Goal: Task Accomplishment & Management: Manage account settings

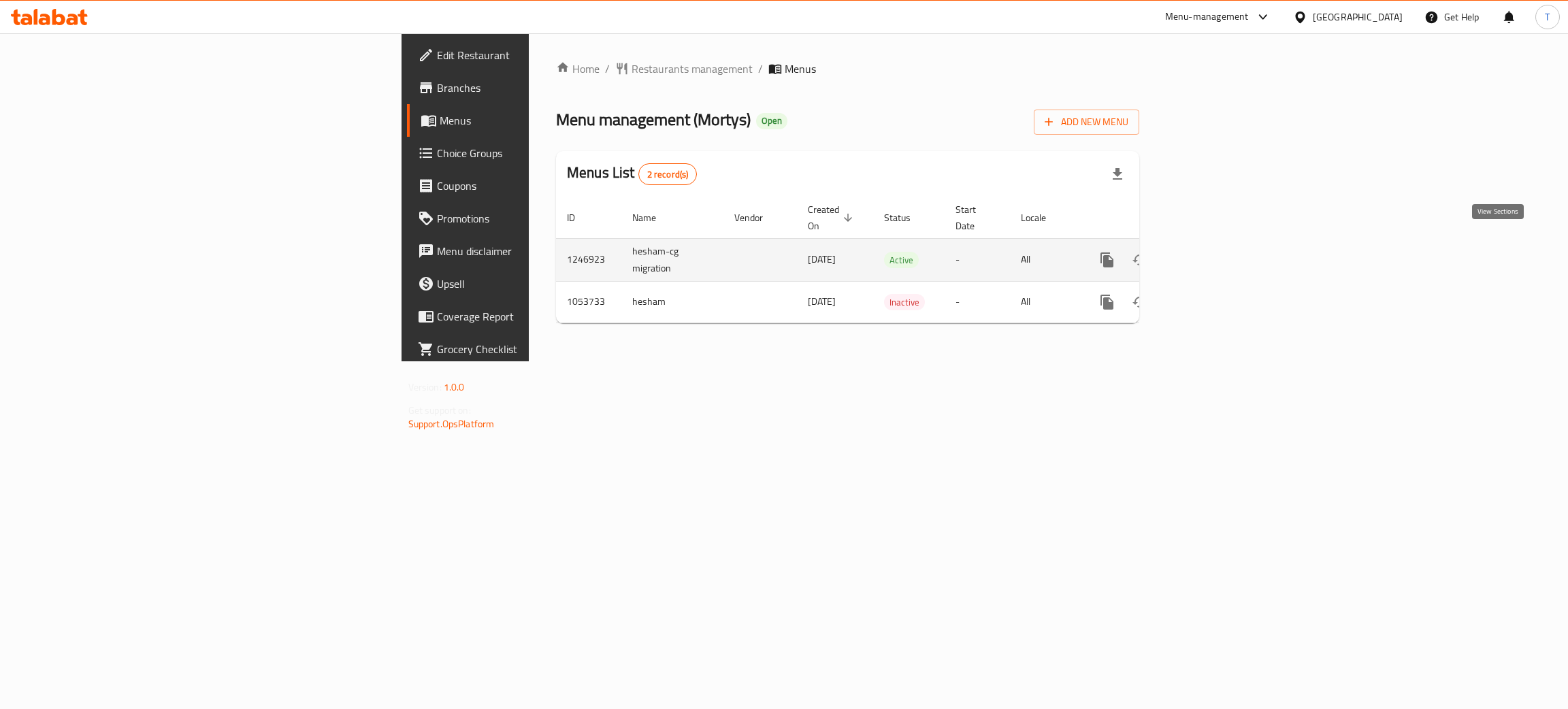
click at [1213, 252] on icon "enhanced table" at bounding box center [1205, 260] width 16 height 16
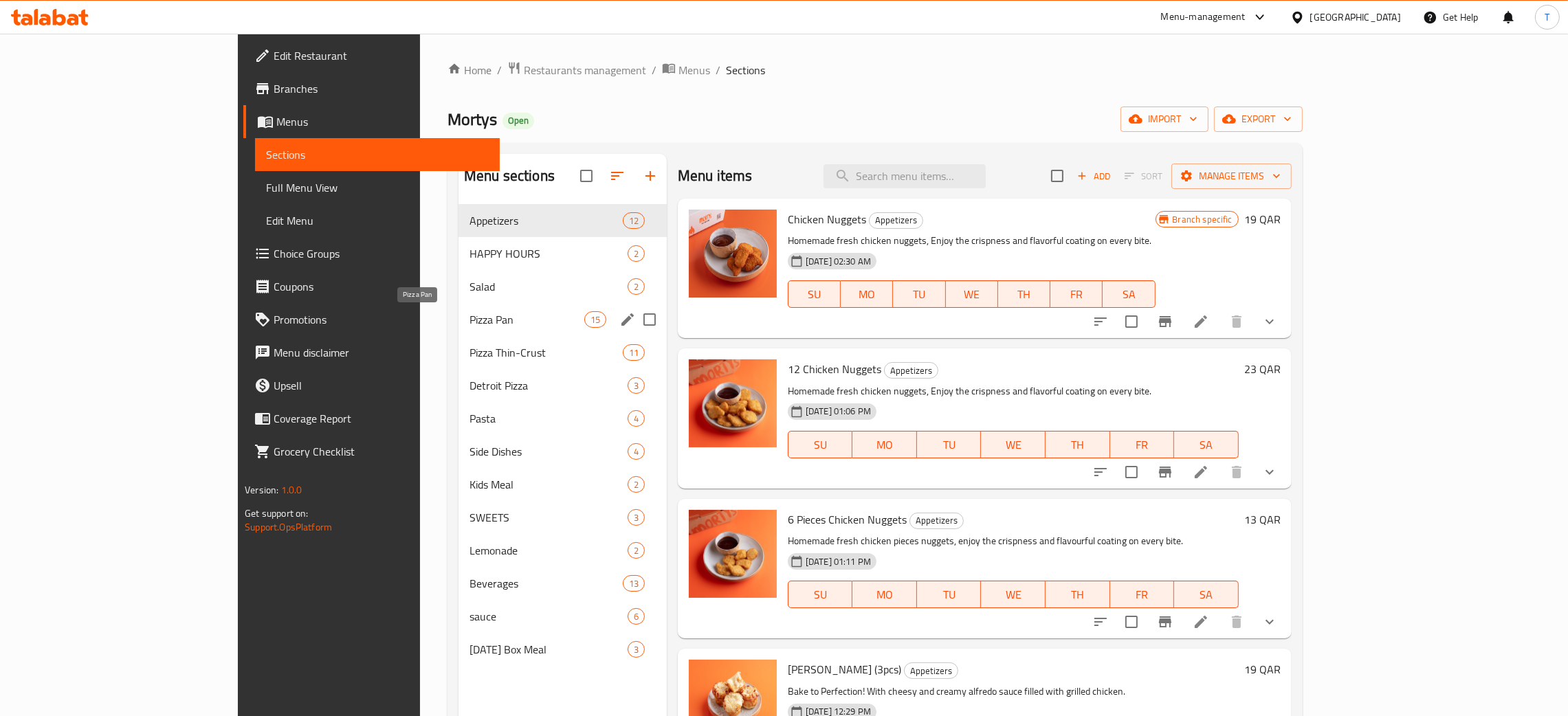
click at [469, 321] on span "Pizza Pan" at bounding box center [527, 319] width 114 height 16
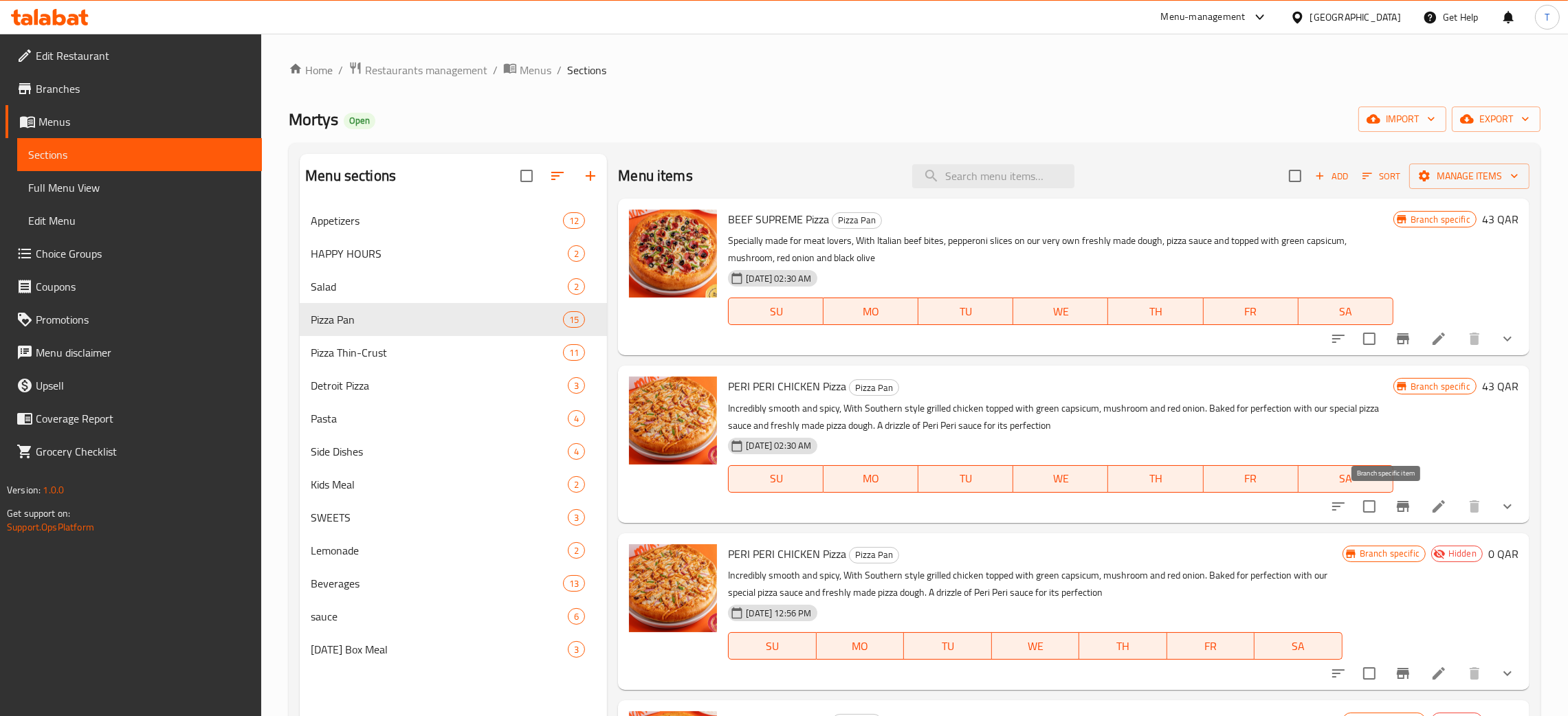
click at [1397, 510] on icon "Branch-specific-item" at bounding box center [1404, 506] width 13 height 11
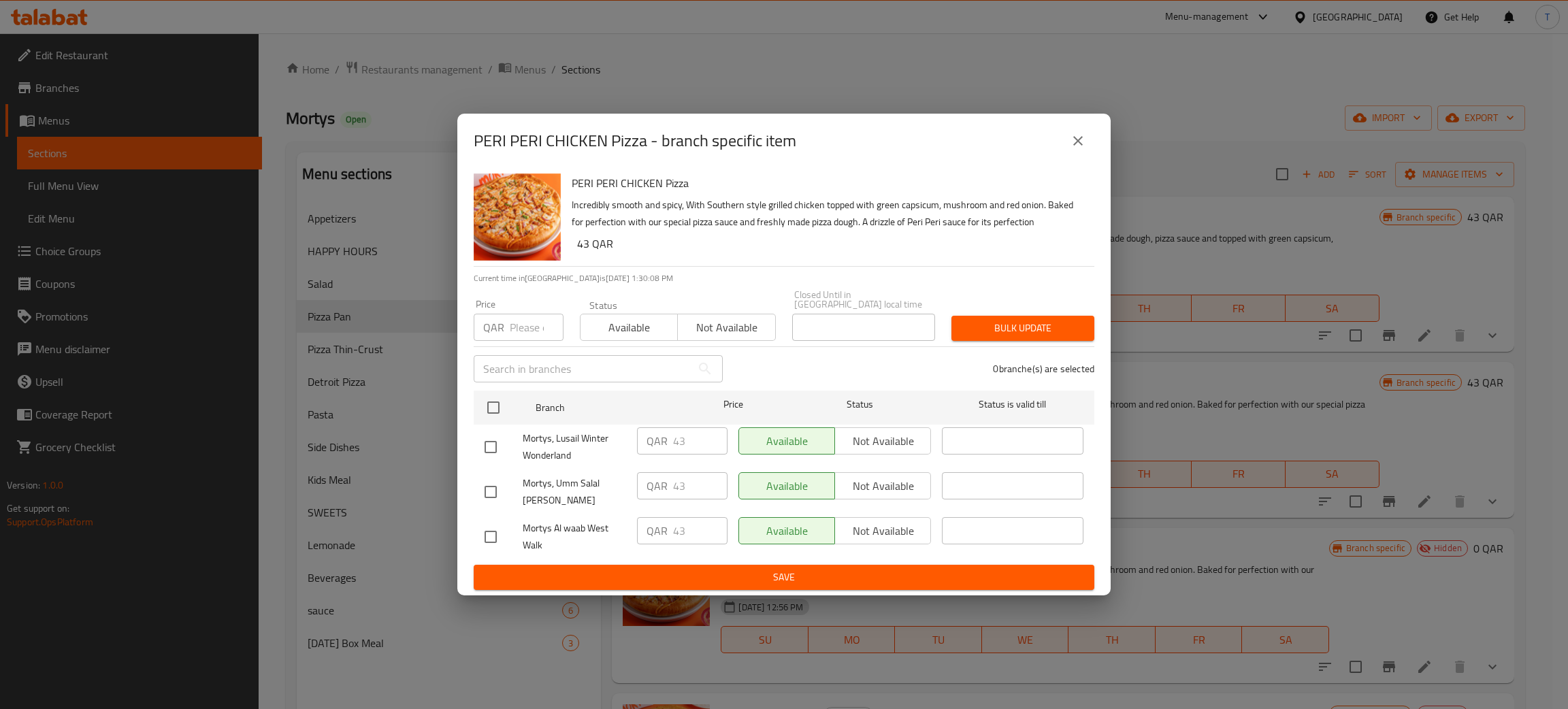
click at [1080, 149] on icon "close" at bounding box center [1077, 141] width 16 height 16
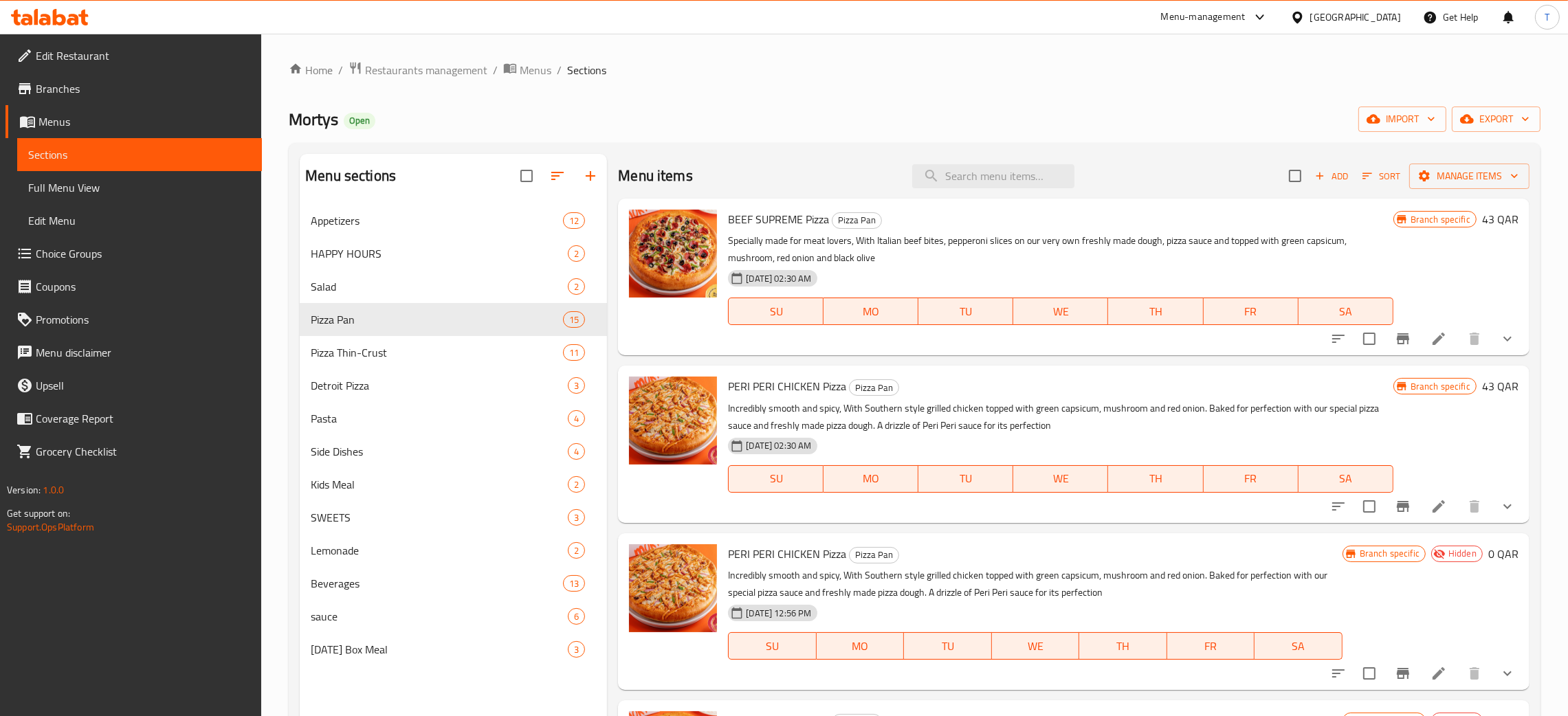
click at [1433, 511] on icon at bounding box center [1439, 506] width 13 height 13
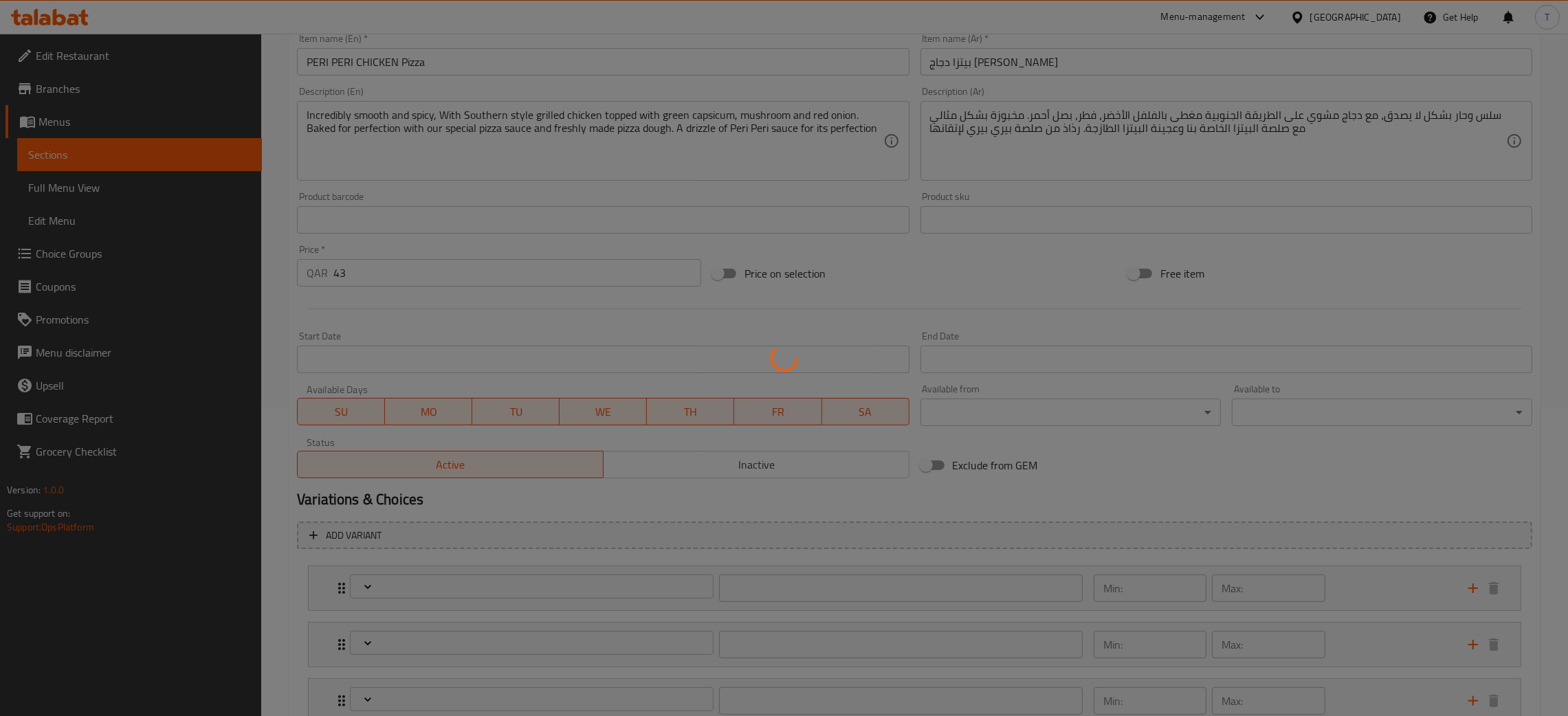
scroll to position [410, 0]
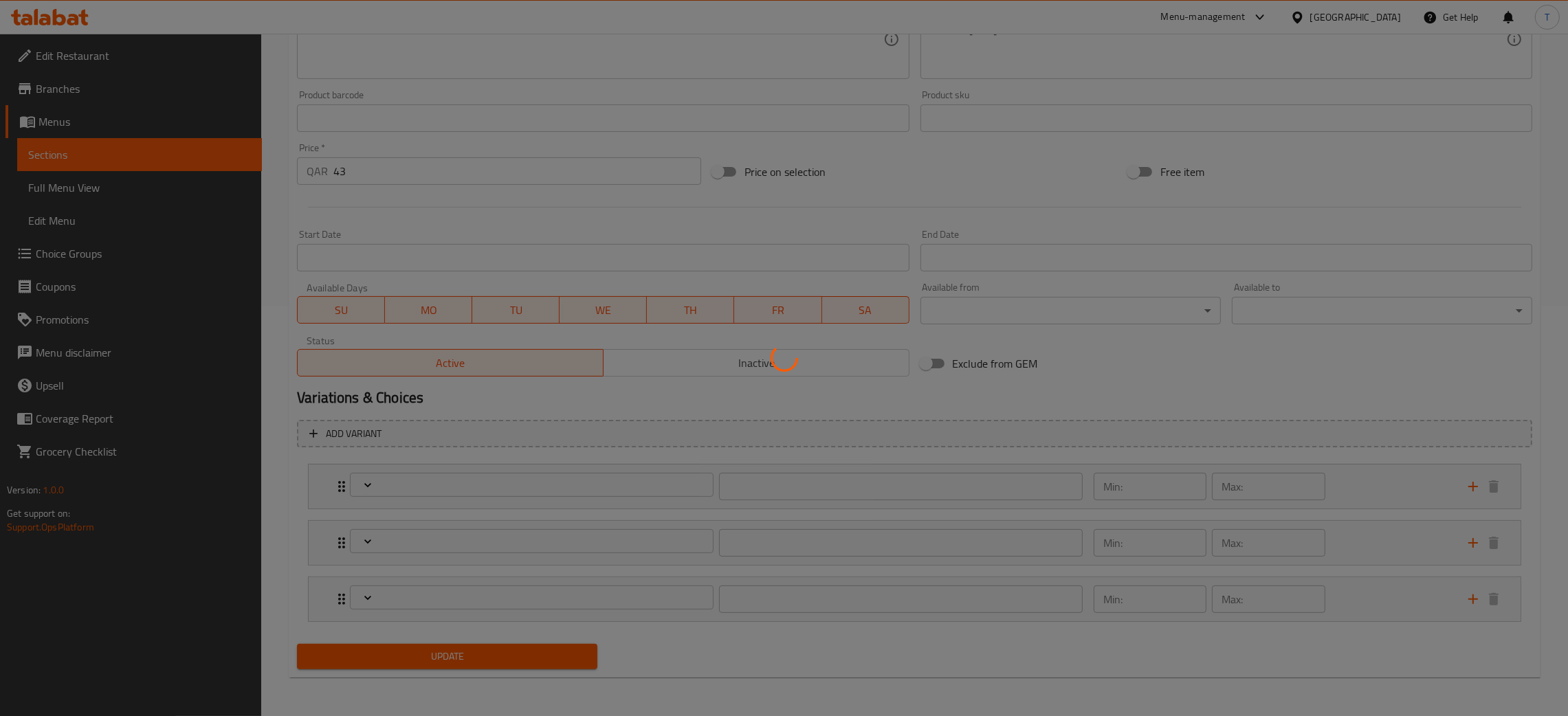
type input "Size:!"
type input "1"
type input "الإضافات:"
type input "0"
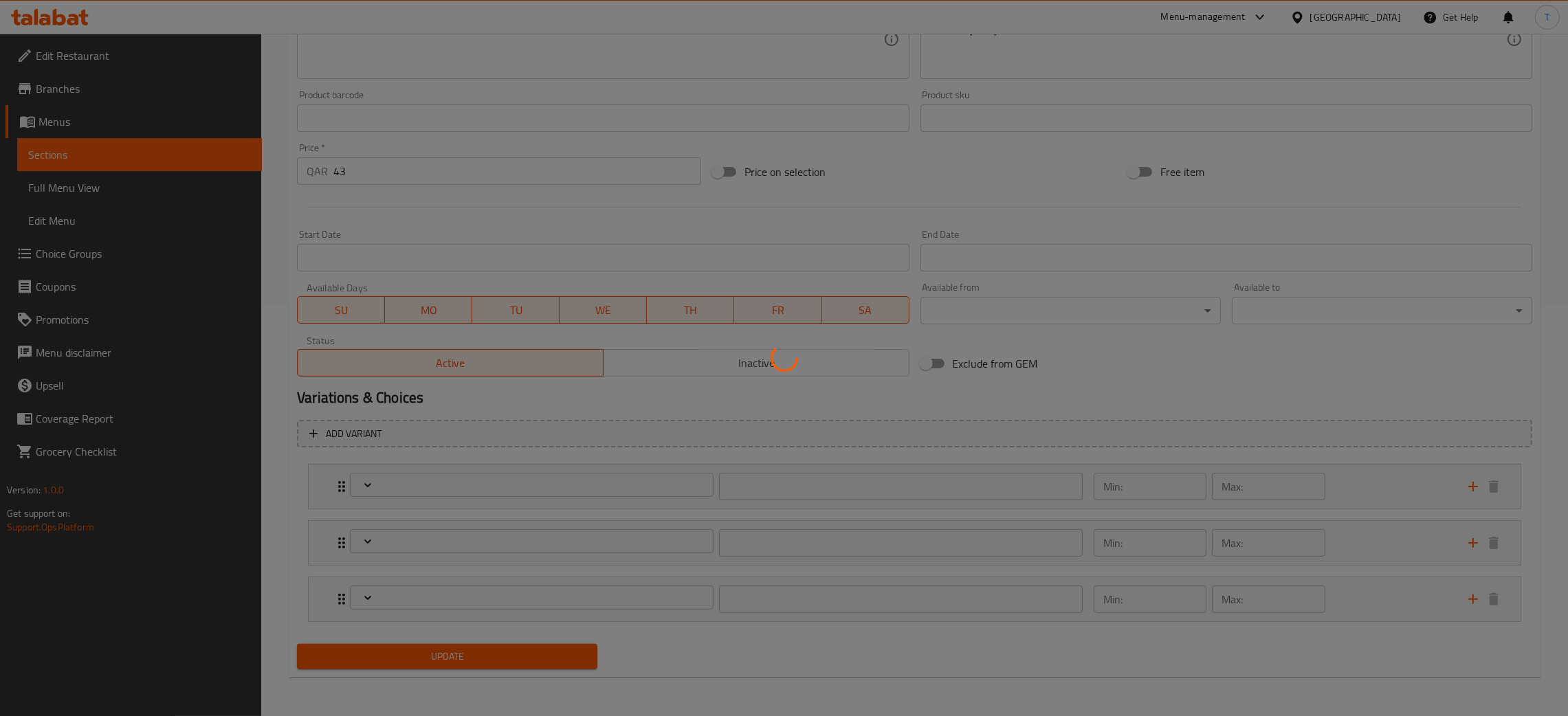
type input "11"
type input "خيارات بيتزا دجاج [PERSON_NAME]:"
type input "0"
type input "5"
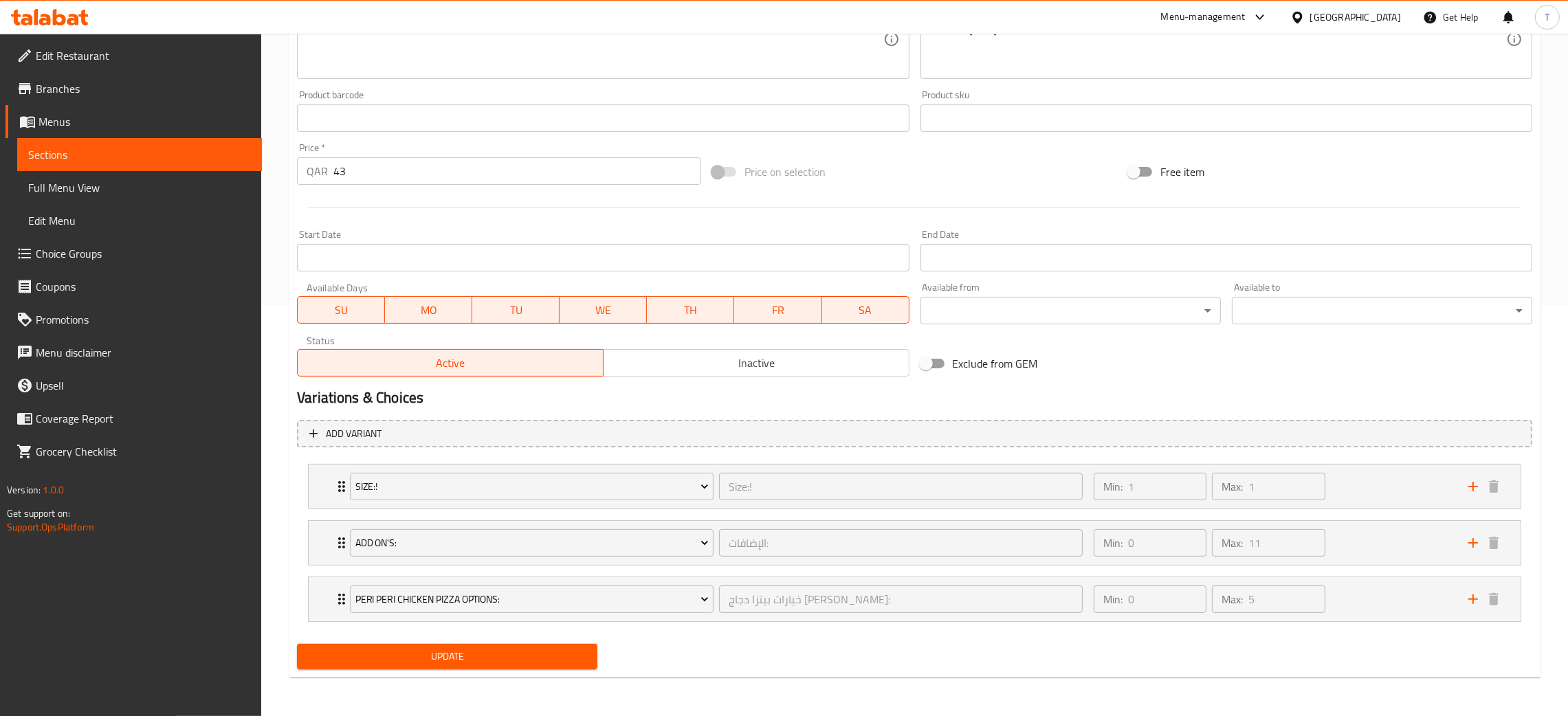
click at [1371, 488] on div "Size:! Size:! ​ Min: 1 ​ Max: 1 ​ Medium (ID: 2294769466) 0 QAR Name (En) Mediu…" at bounding box center [914, 543] width 1236 height 169
click at [692, 486] on span "Size:!" at bounding box center [531, 486] width 353 height 17
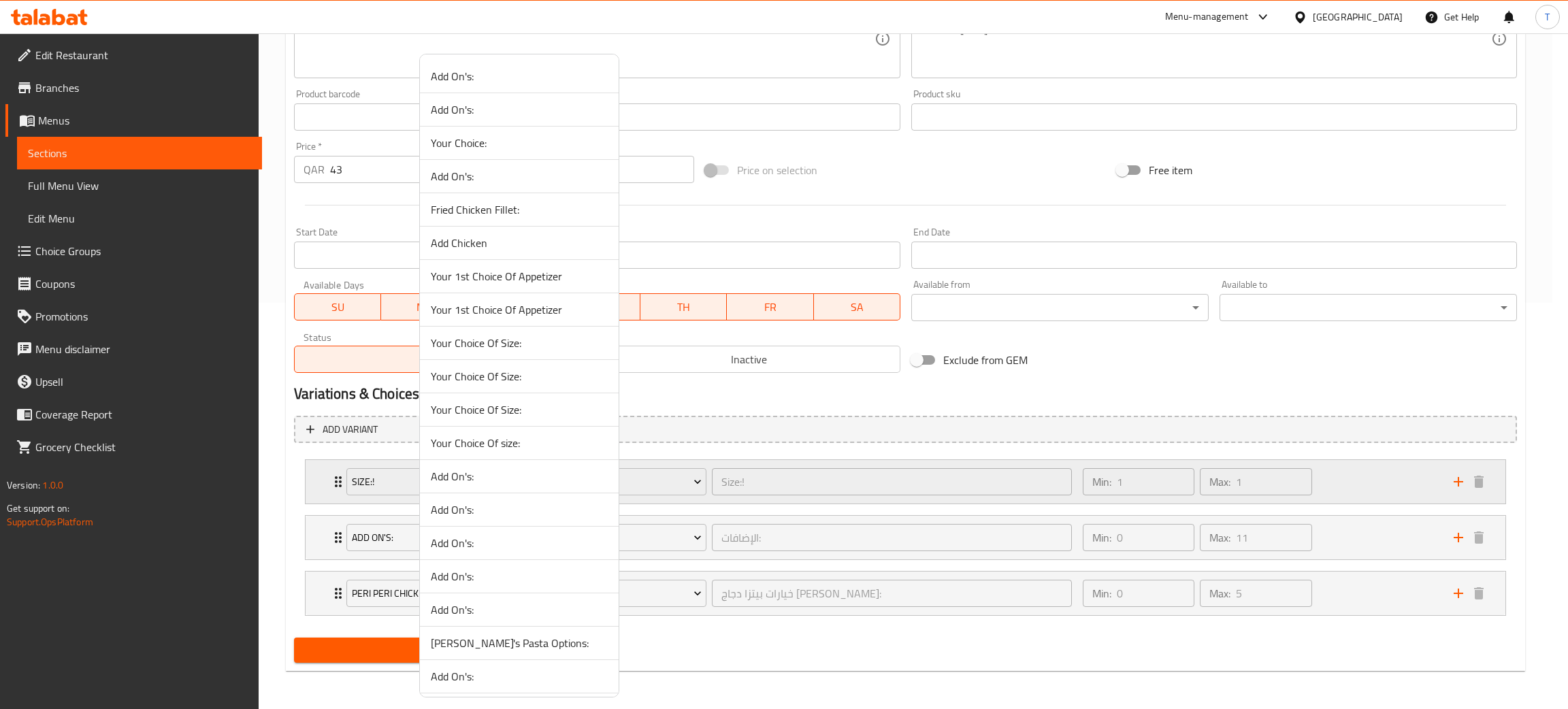
click at [1378, 489] on div at bounding box center [784, 354] width 1568 height 709
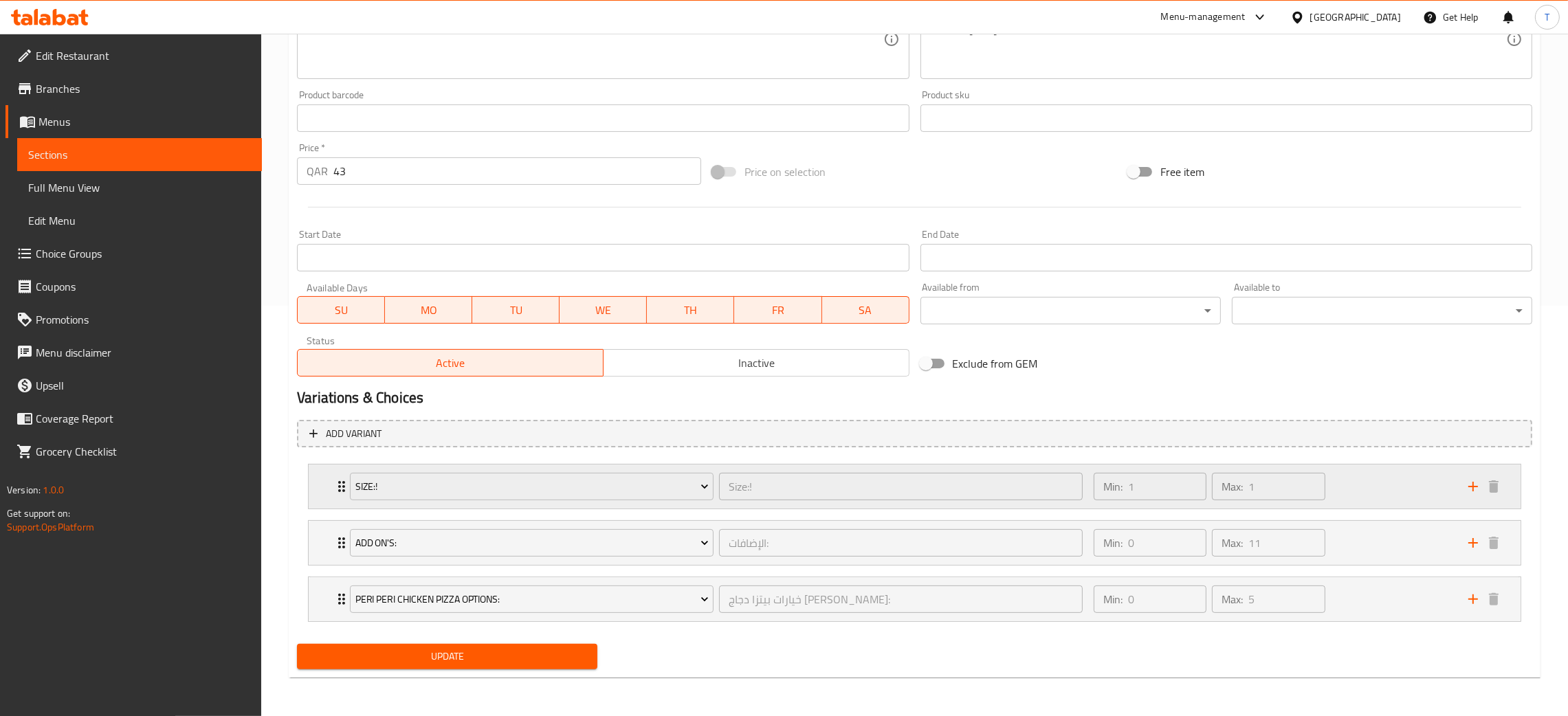
click at [1392, 494] on div "Min: 1 ​ Max: 1 ​" at bounding box center [1273, 486] width 375 height 44
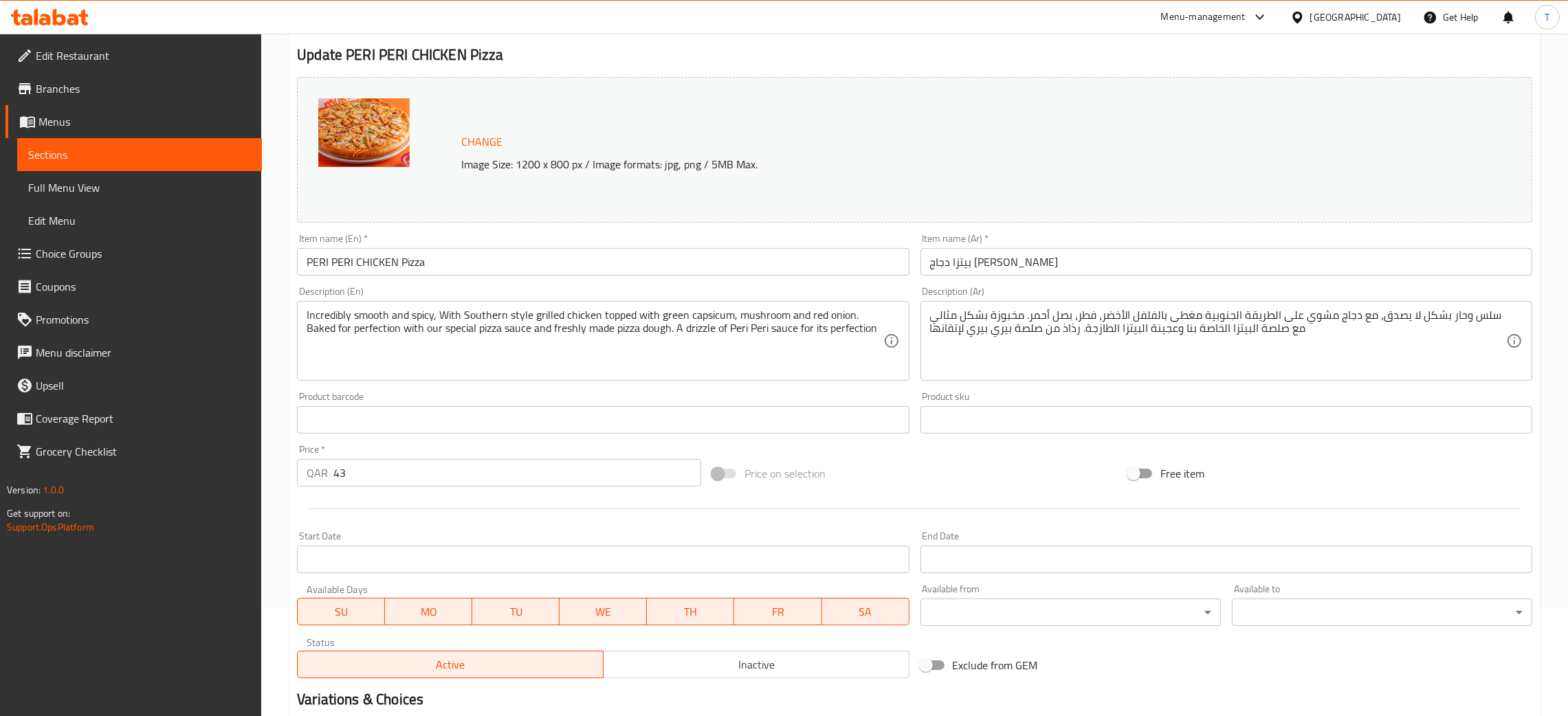
scroll to position [0, 0]
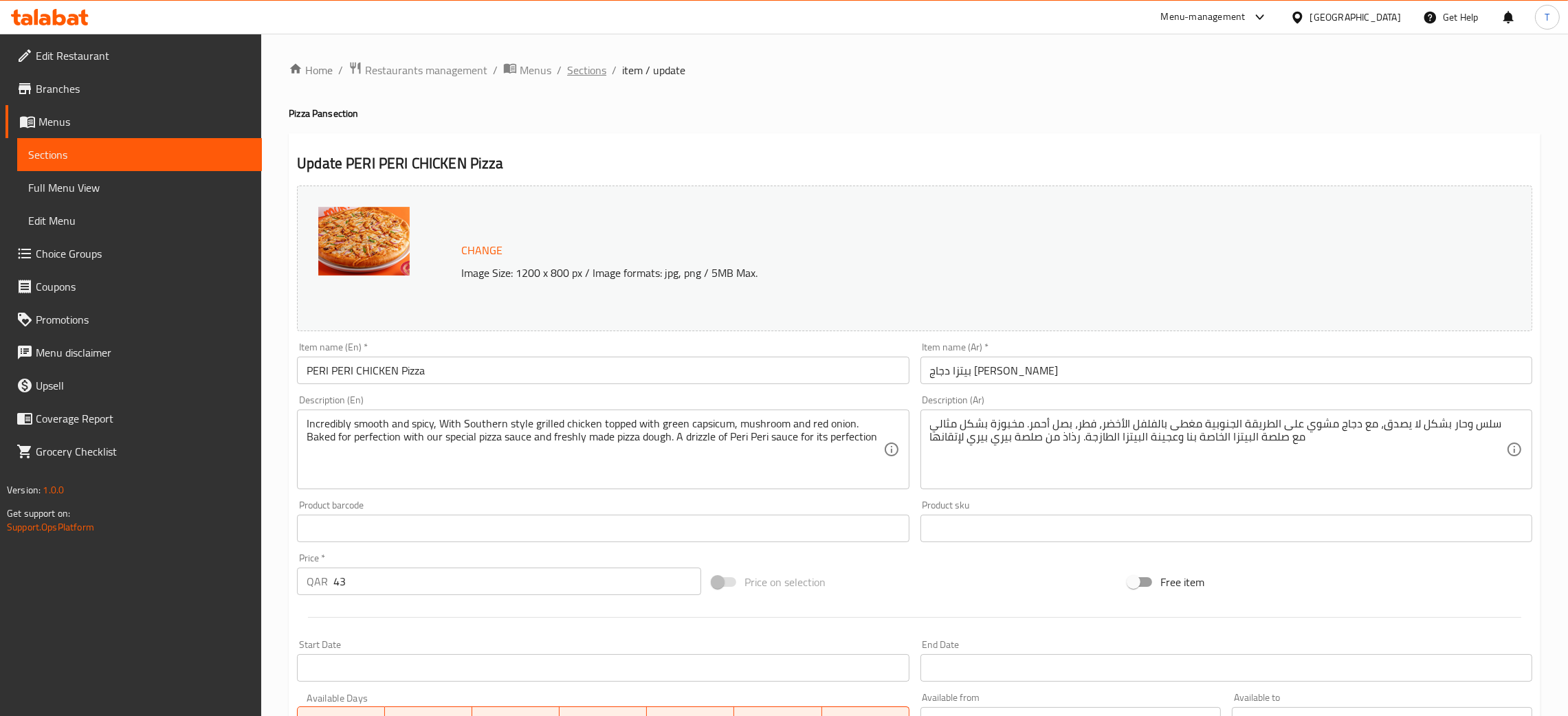
click at [587, 64] on span "Sections" at bounding box center [587, 70] width 39 height 16
